Goal: Task Accomplishment & Management: Use online tool/utility

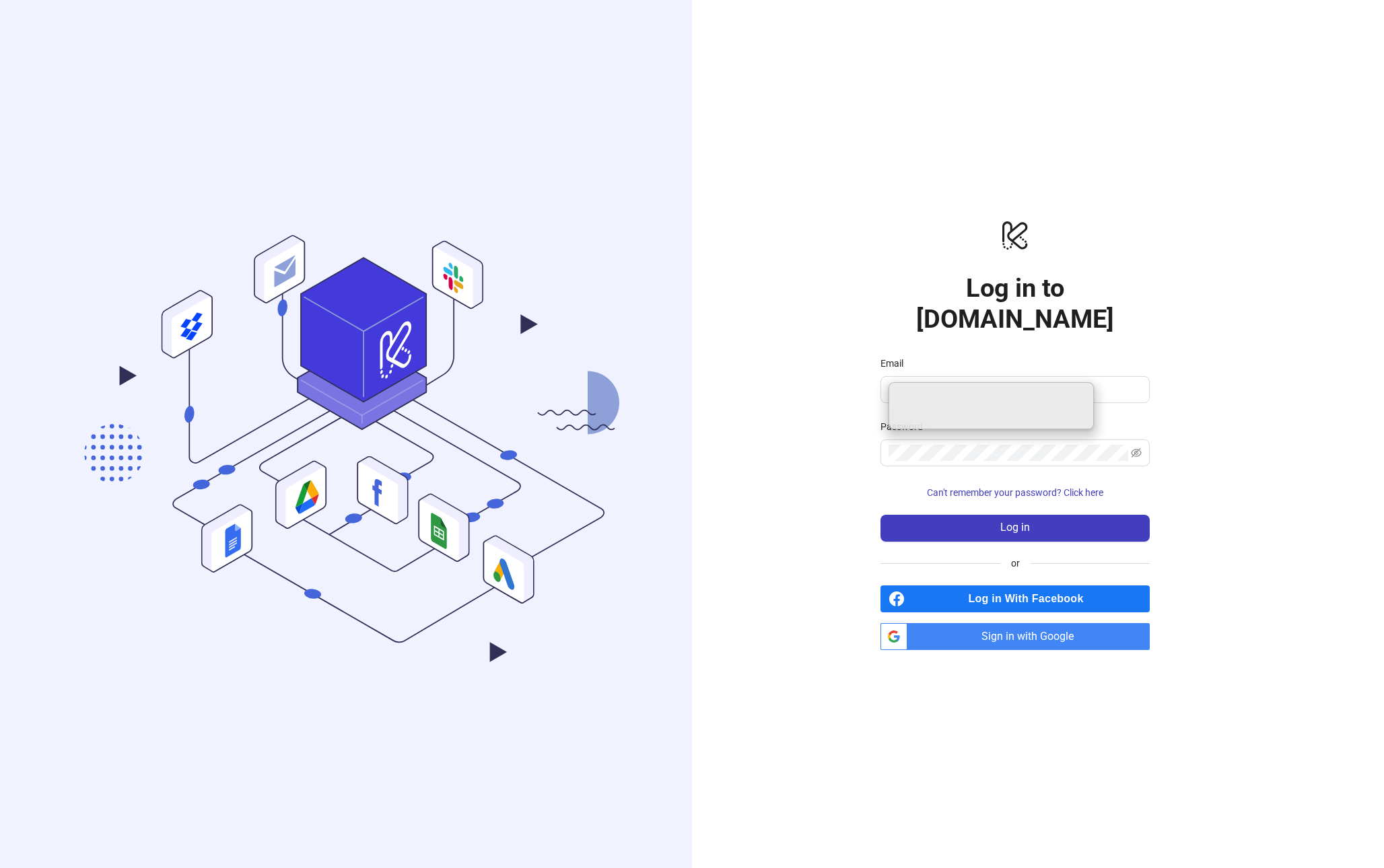
click at [1051, 624] on span "Sign in with Google" at bounding box center [1031, 636] width 237 height 27
